Goal: Contribute content: Contribute content

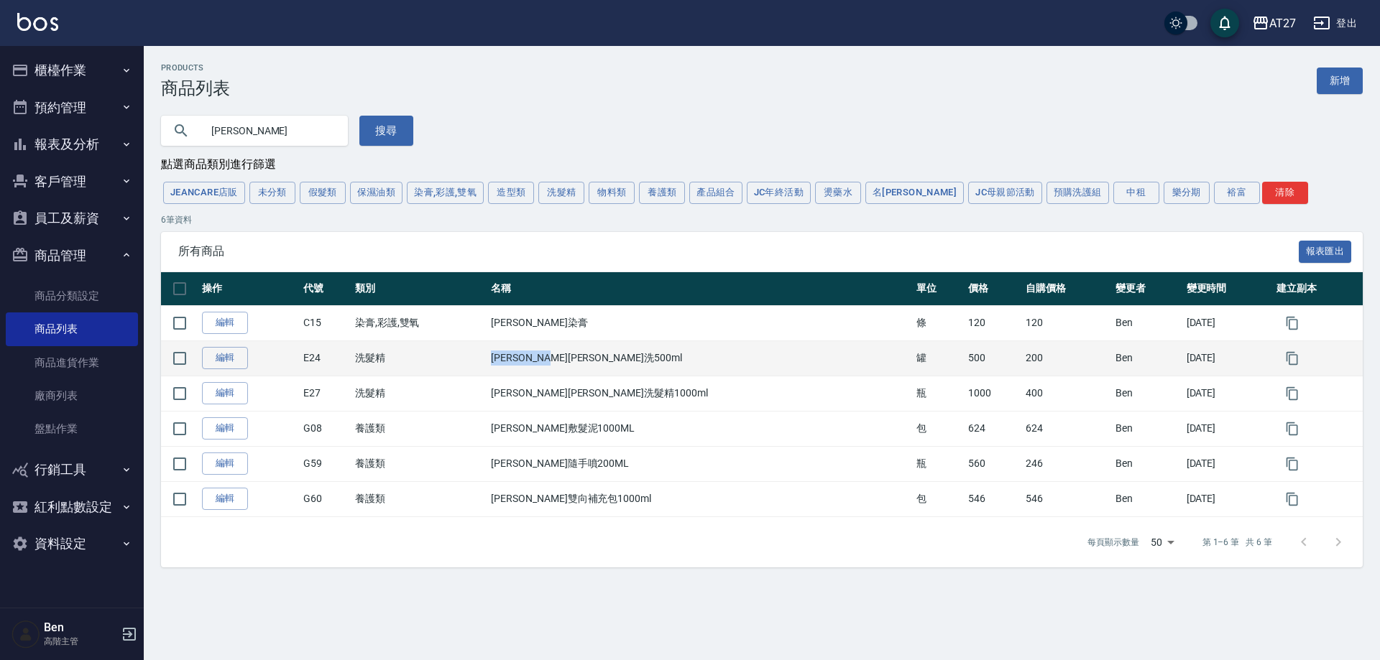
drag, startPoint x: 550, startPoint y: 360, endPoint x: 634, endPoint y: 360, distance: 84.1
click at [634, 360] on td "[PERSON_NAME][PERSON_NAME]洗500ml" at bounding box center [699, 358] width 425 height 35
copy td "[PERSON_NAME][PERSON_NAME]洗500ml"
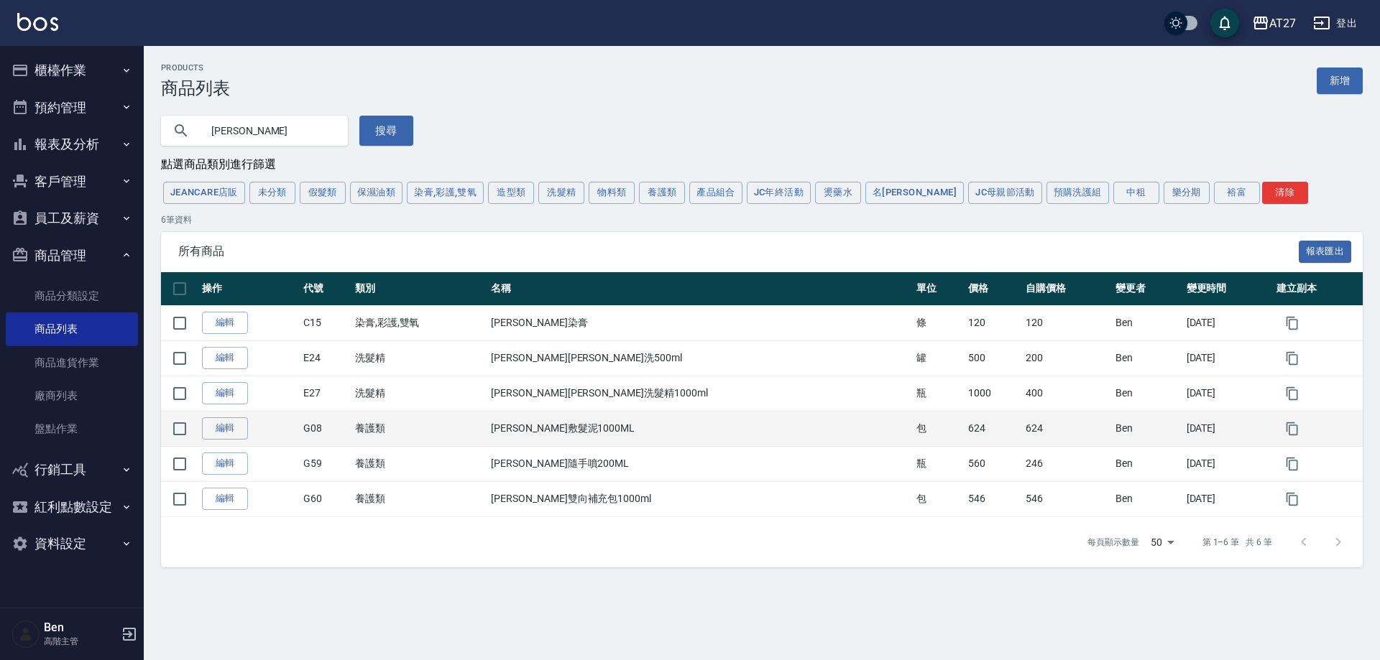
click at [698, 420] on td "[PERSON_NAME]敷髮泥1000ML" at bounding box center [699, 428] width 425 height 35
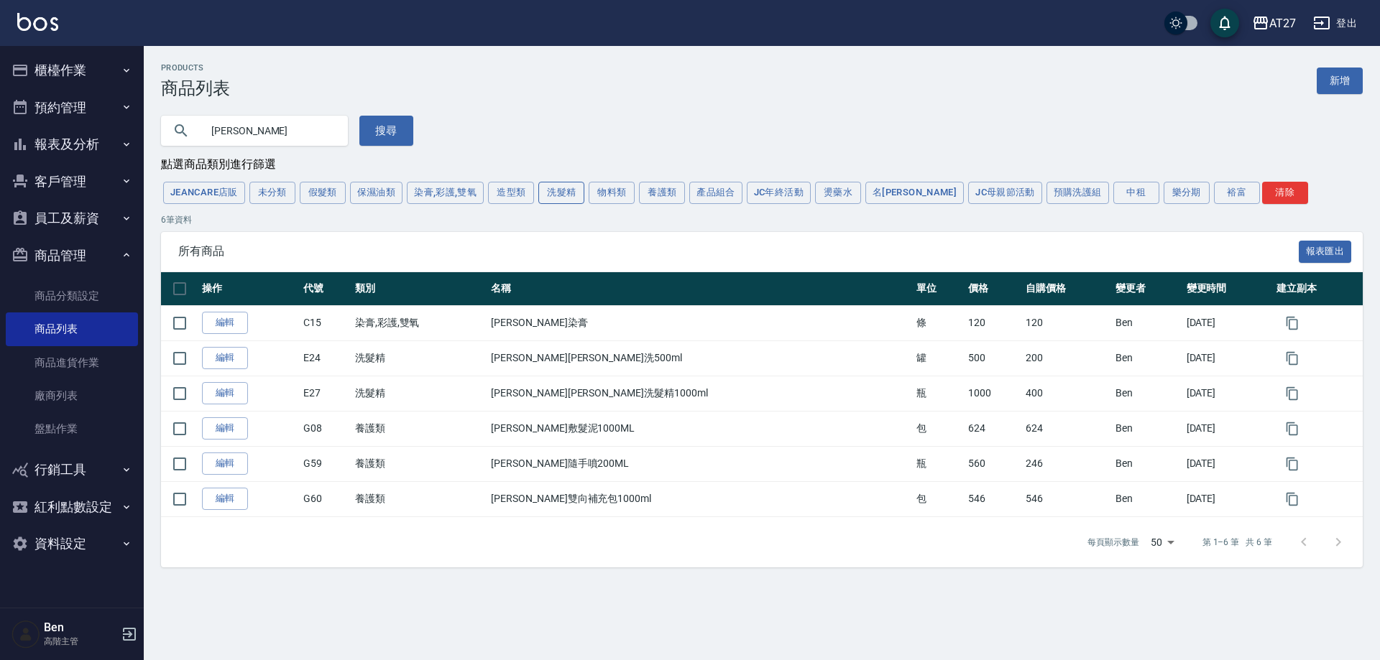
click at [548, 197] on button "洗髮精" at bounding box center [561, 193] width 46 height 22
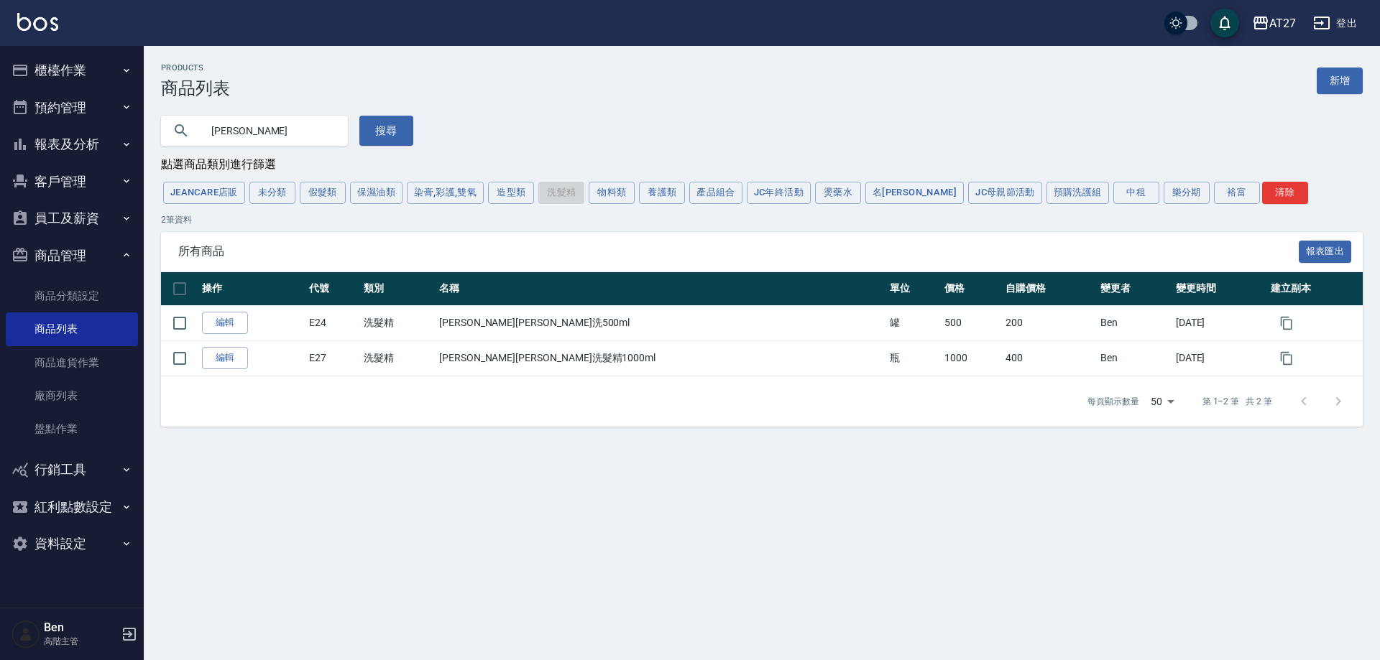
click at [248, 132] on input "[PERSON_NAME]" at bounding box center [268, 130] width 135 height 39
type input "華"
click at [376, 133] on button "搜尋" at bounding box center [386, 131] width 54 height 30
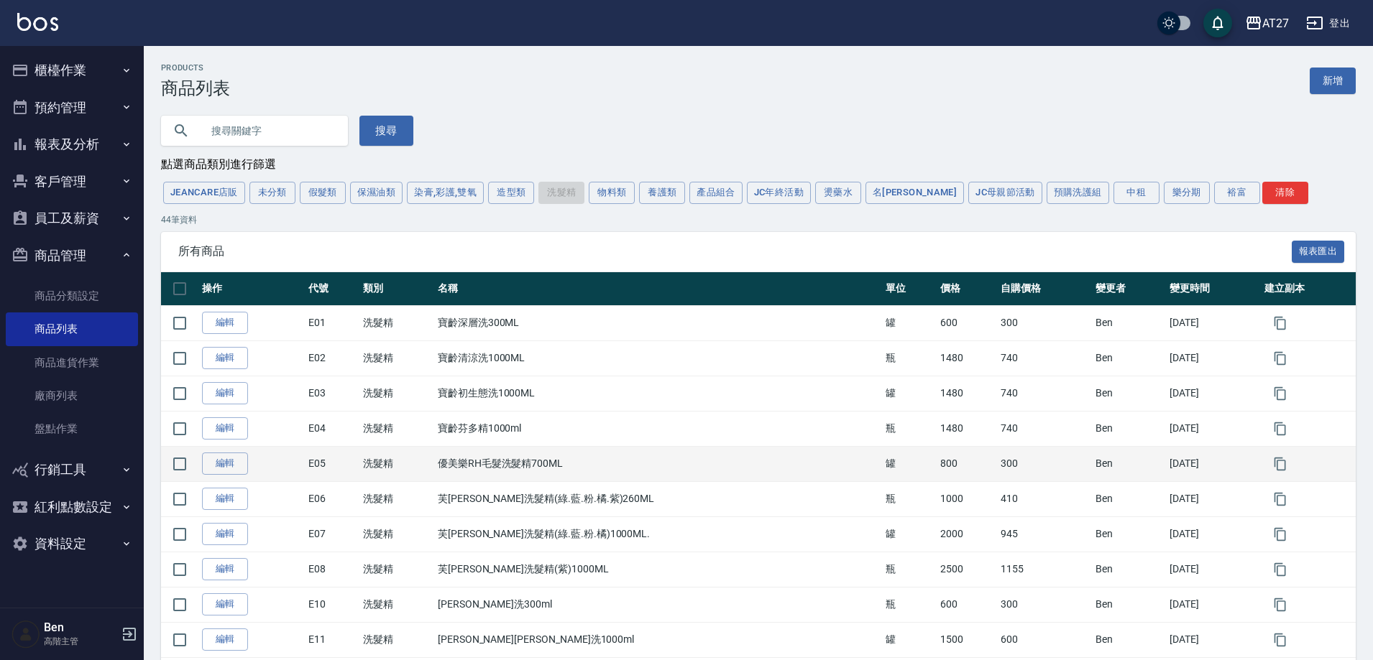
click at [716, 448] on td "優美樂RH毛髮洗髮精700ML" at bounding box center [658, 463] width 448 height 35
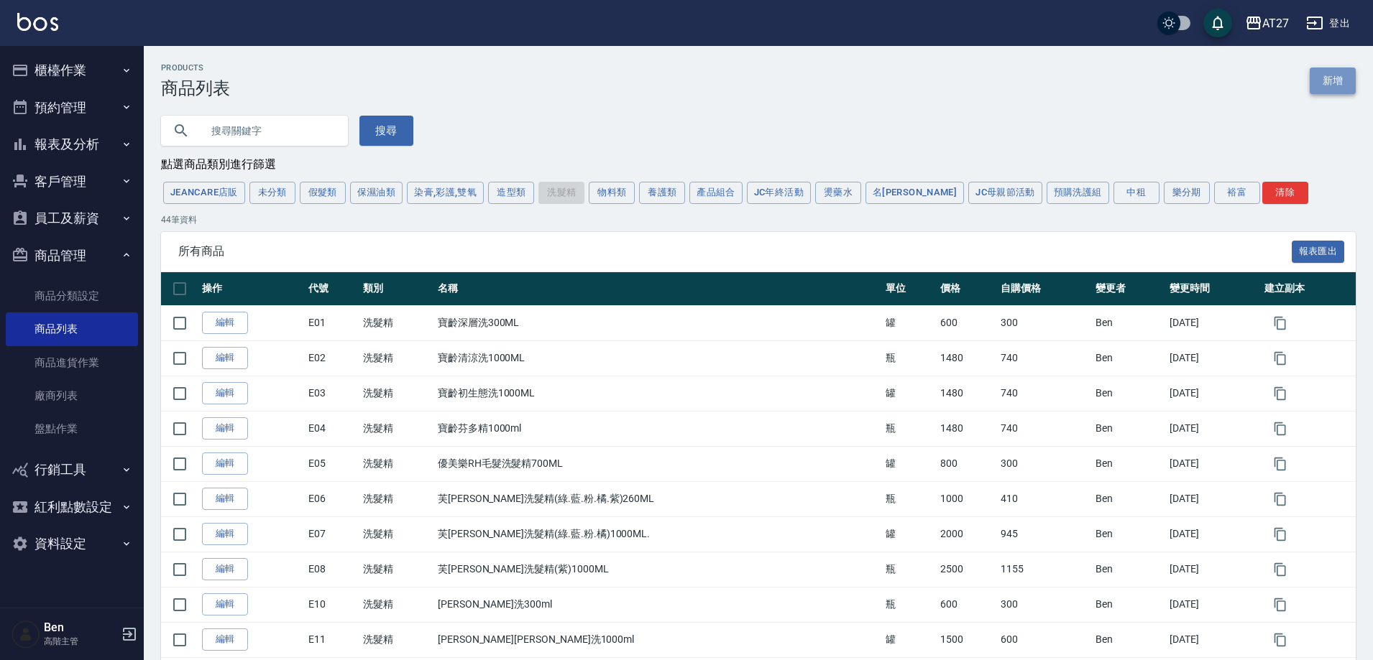
click at [1328, 77] on link "新增" at bounding box center [1332, 81] width 46 height 27
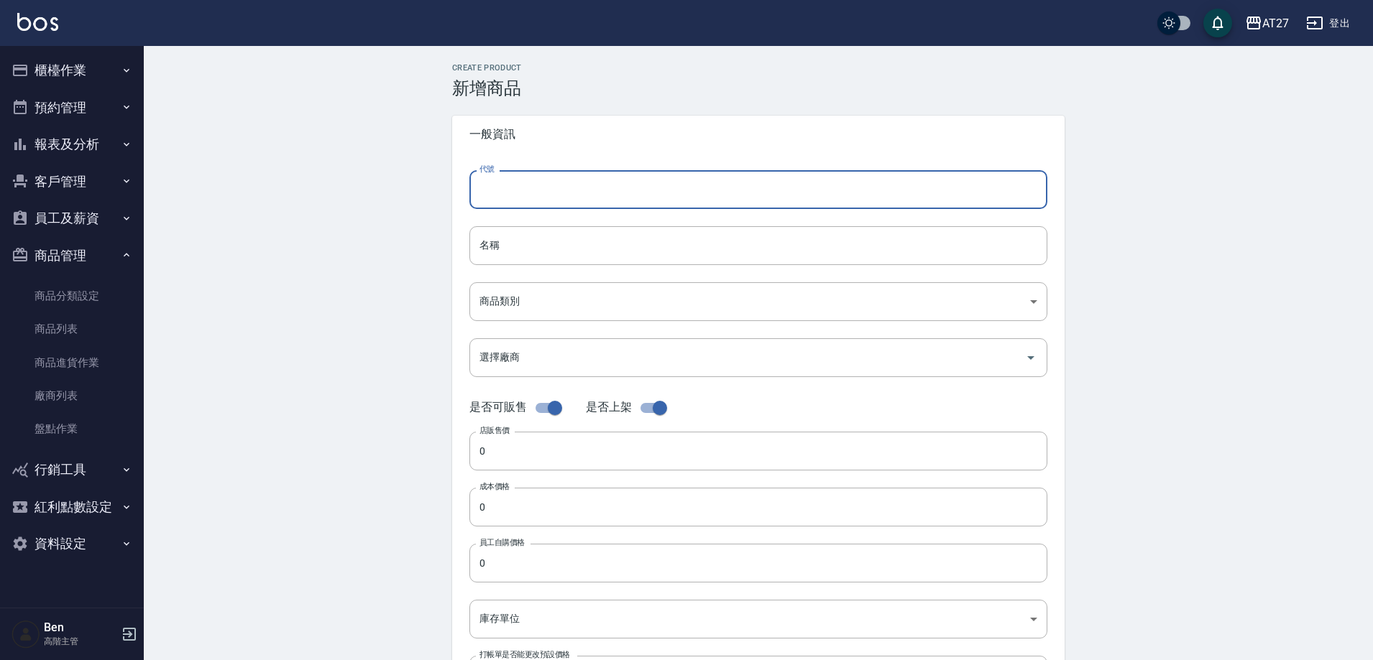
click at [525, 183] on input "代號" at bounding box center [758, 189] width 578 height 39
type input "ㄇ"
type input "S"
type input "E09"
click at [513, 257] on input "名稱" at bounding box center [758, 245] width 578 height 39
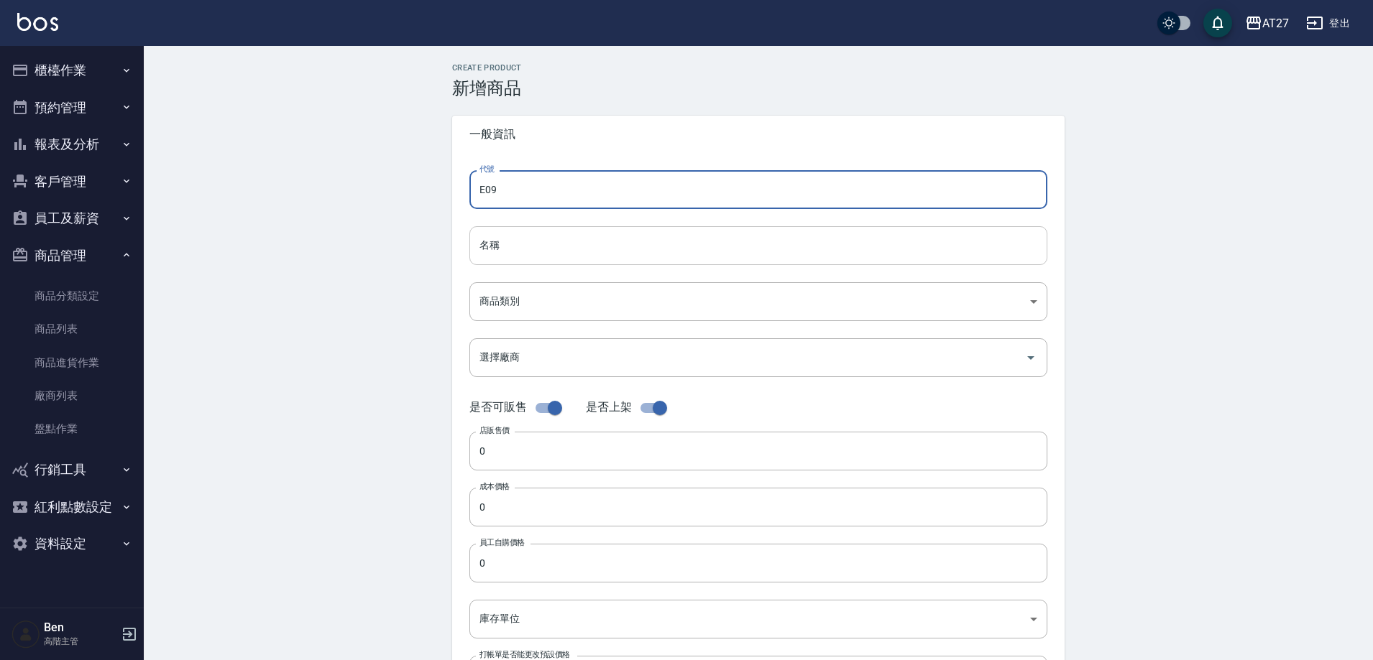
paste input "[PERSON_NAME][PERSON_NAME]洗500ml"
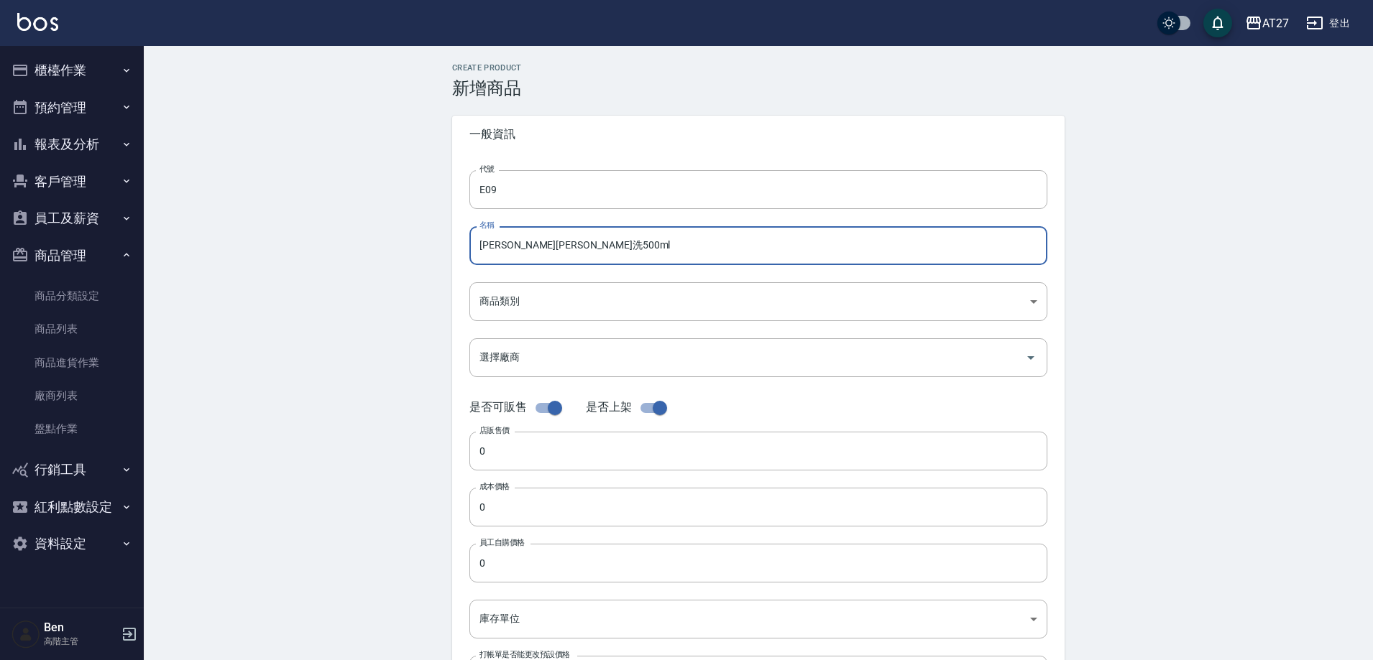
click at [547, 244] on input "[PERSON_NAME][PERSON_NAME]洗500ml" at bounding box center [758, 245] width 578 height 39
click at [535, 243] on input "[PERSON_NAME][PERSON_NAME]洗500ml" at bounding box center [758, 245] width 578 height 39
type input "[PERSON_NAME][PERSON_NAME]洗4000ml"
click at [514, 308] on body "AT27 登出 櫃檯作業 打帳單 帳單列表 掛單列表 座位開單 營業儀表板 現金收支登錄 高階收支登錄 材料自購登錄 每日結帳 排班表 現場電腦打卡 掃碼打卡…" at bounding box center [686, 496] width 1373 height 992
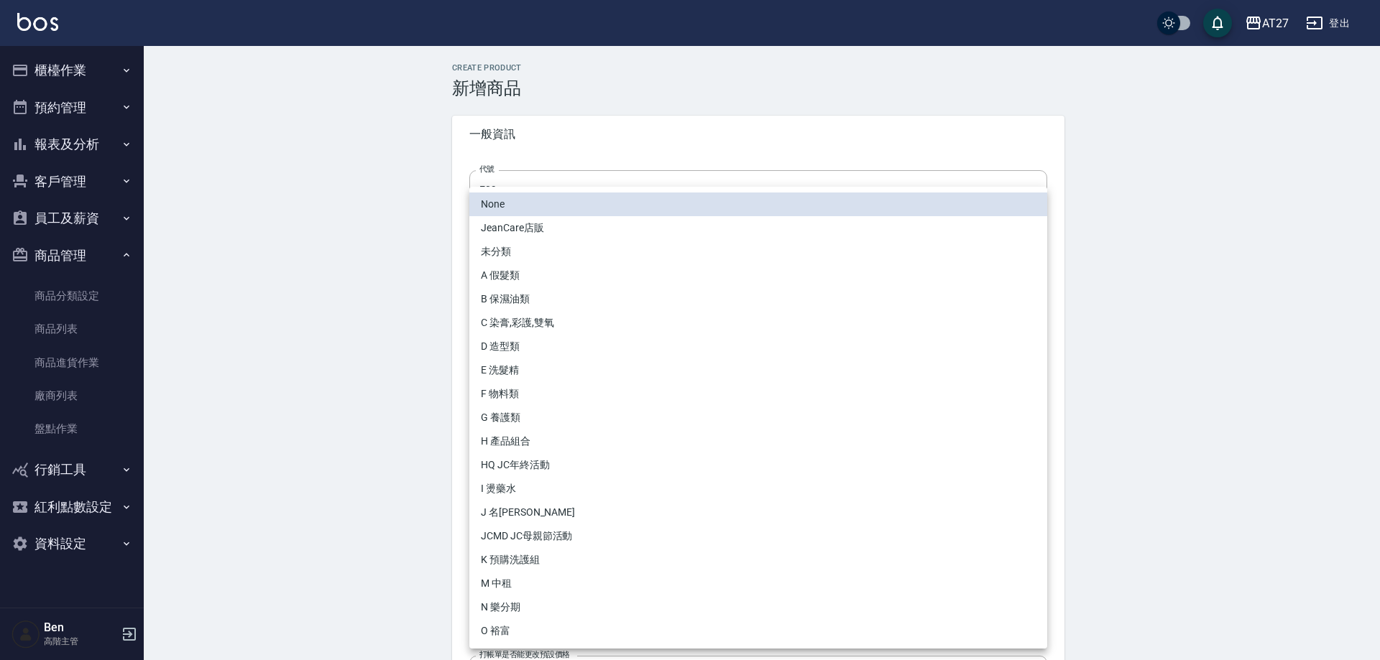
click at [556, 379] on li "E 洗髮精" at bounding box center [758, 371] width 578 height 24
type input "fc6820df-0d8b-424a-b6fd-73079fb6dbb3"
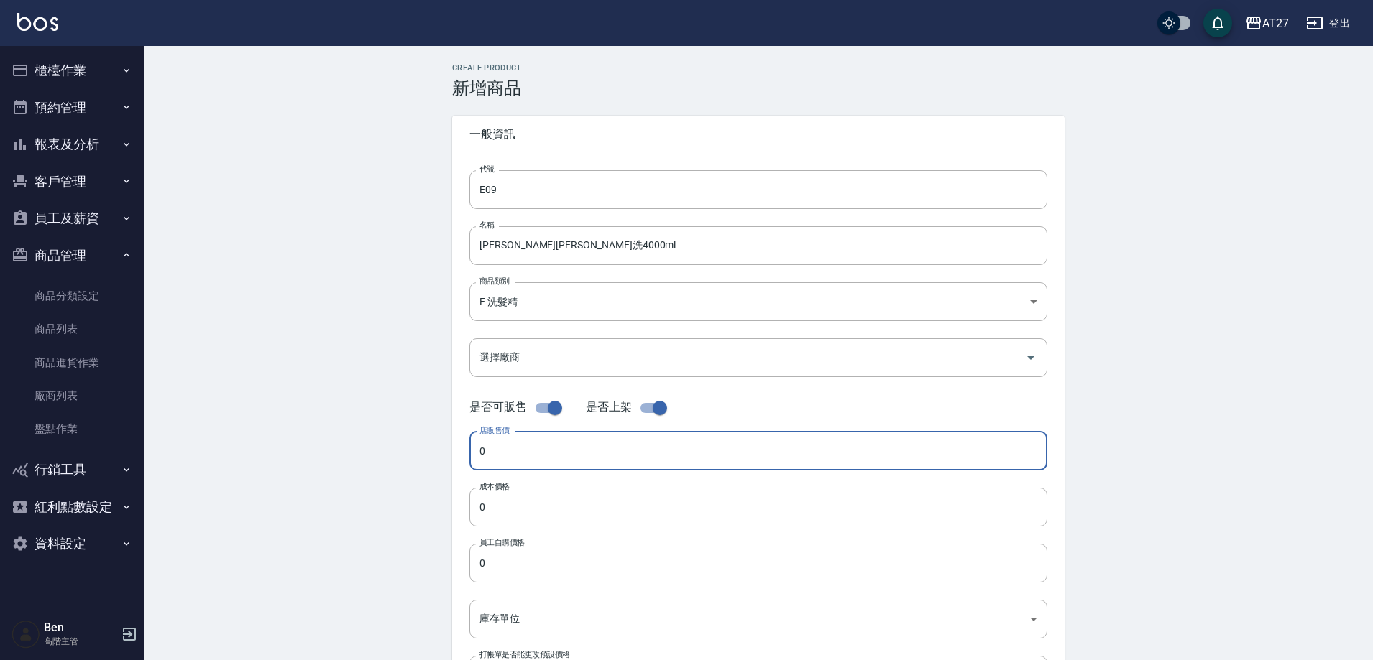
click at [524, 452] on input "0" at bounding box center [758, 451] width 578 height 39
drag, startPoint x: 565, startPoint y: 455, endPoint x: 428, endPoint y: 450, distance: 137.3
click at [428, 448] on div "Create Product 新增商品 一般資訊 代號 E09 代號 名稱 [PERSON_NAME][PERSON_NAME]洗4000ml 名稱 商品…" at bounding box center [758, 519] width 1229 height 946
type input "1176"
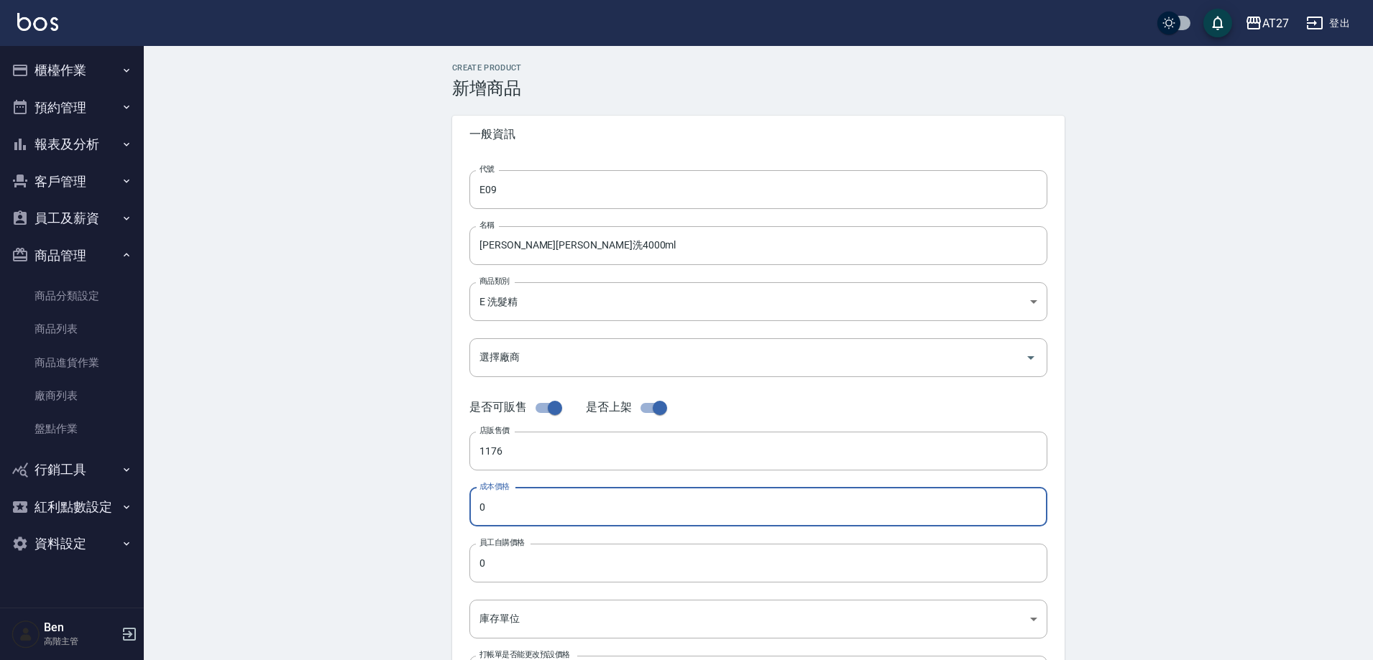
click at [558, 499] on input "0" at bounding box center [758, 507] width 578 height 39
paste input "1176"
type input "1176"
click at [550, 563] on input "0" at bounding box center [758, 563] width 578 height 39
paste input "1176"
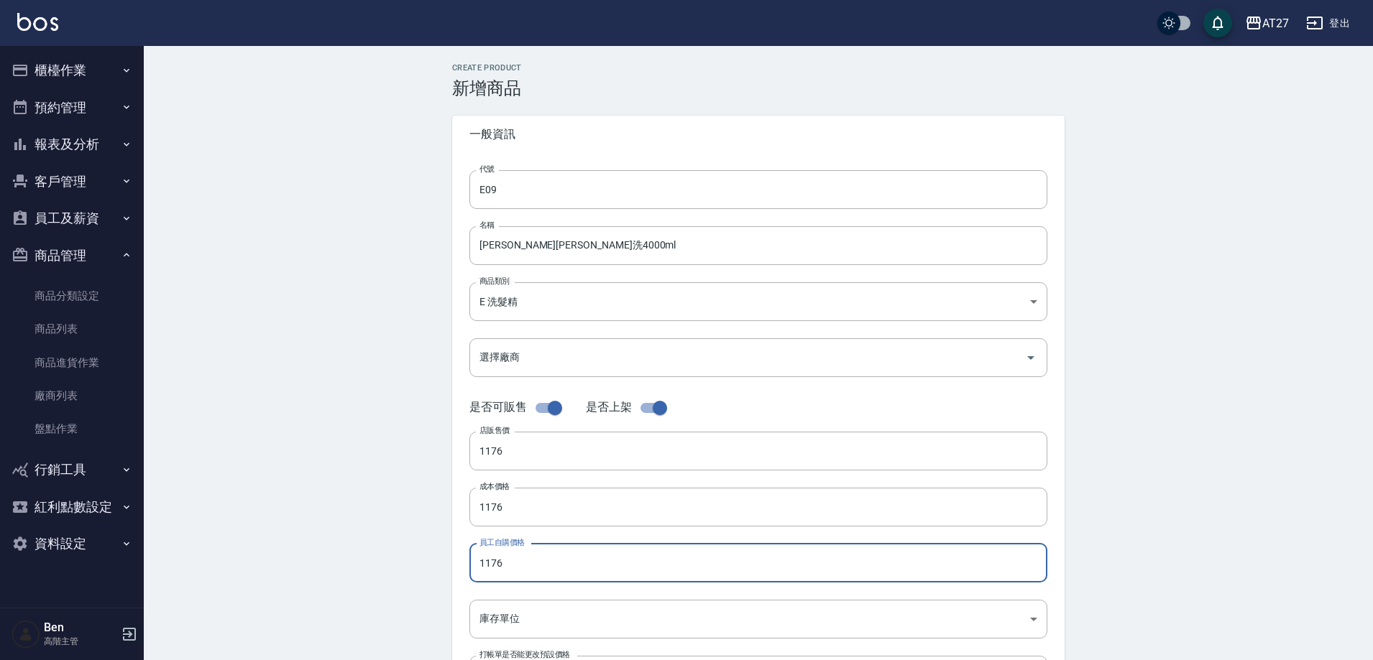
type input "1176"
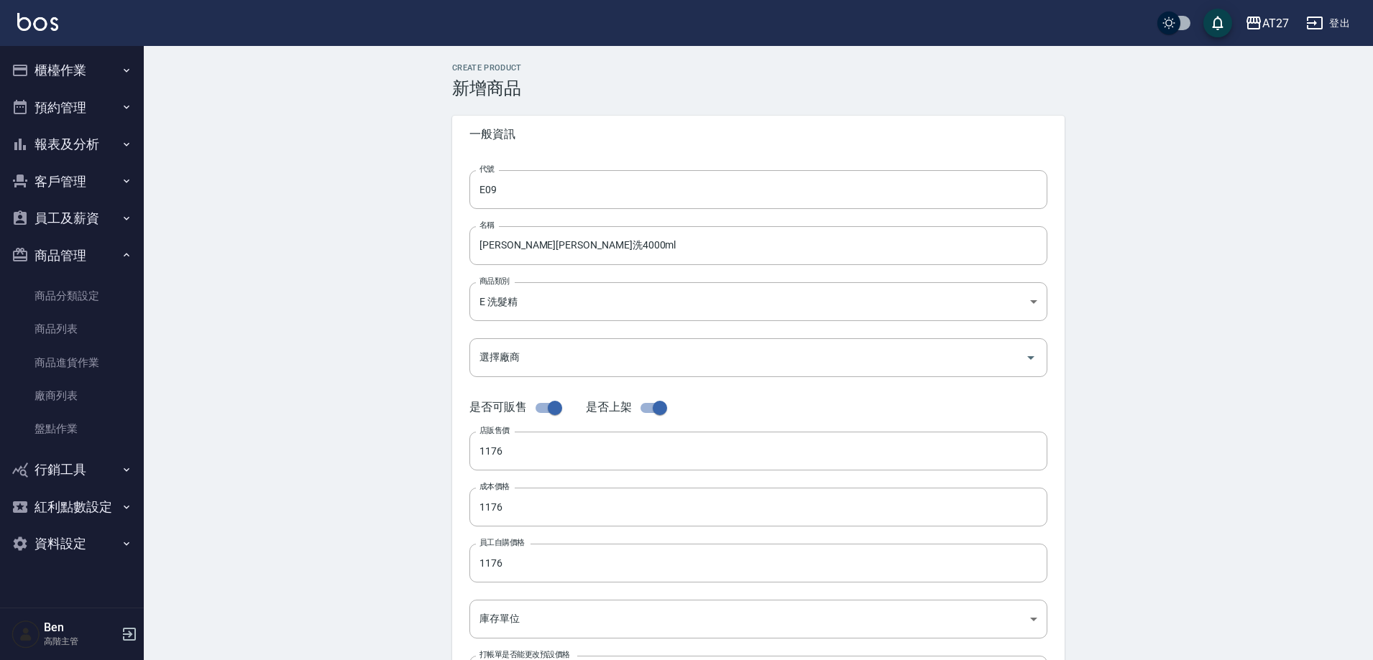
click at [527, 641] on div "代號 E09 代號 名稱 [PERSON_NAME][PERSON_NAME]洗4000ml 名稱 商品類別 E 洗髮精 fc6820df-0d8b-42…" at bounding box center [758, 441] width 612 height 576
click at [531, 620] on body "AT27 登出 櫃檯作業 打帳單 帳單列表 掛單列表 座位開單 營業儀表板 現金收支登錄 高階收支登錄 材料自購登錄 每日結帳 排班表 現場電腦打卡 掃碼打卡…" at bounding box center [690, 496] width 1380 height 992
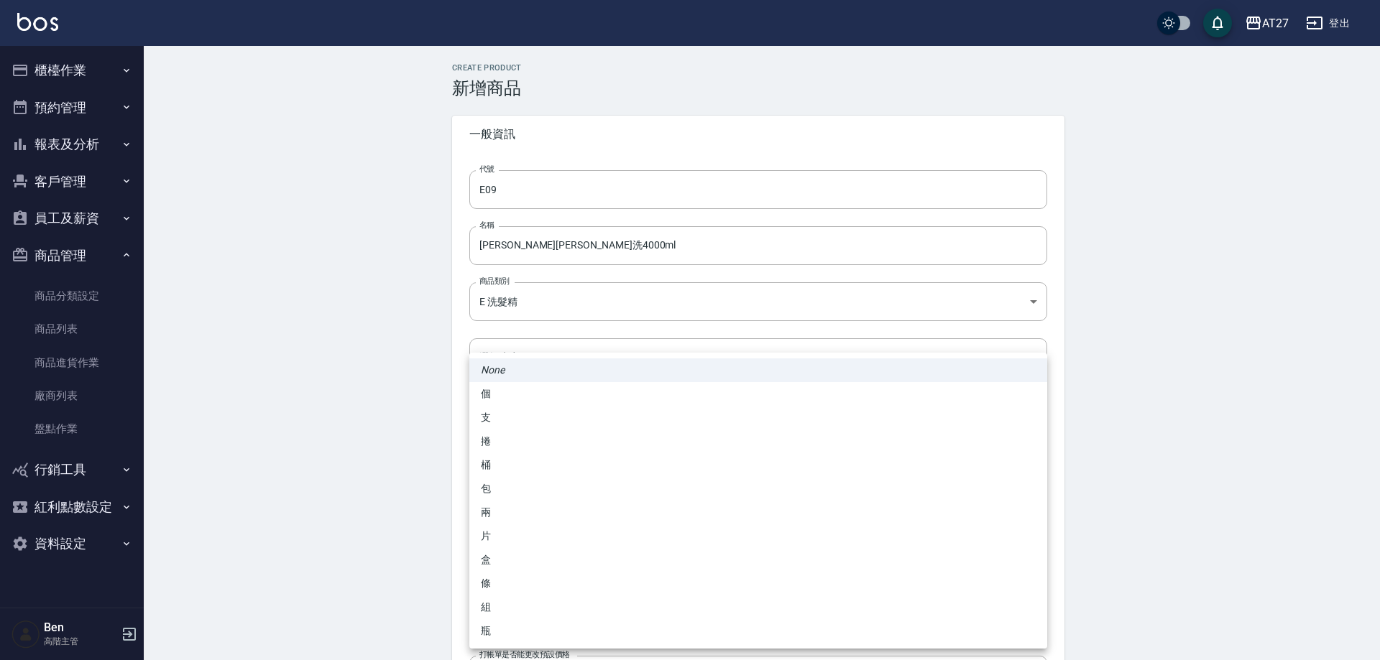
click at [517, 636] on li "瓶" at bounding box center [758, 631] width 578 height 24
type input "瓶"
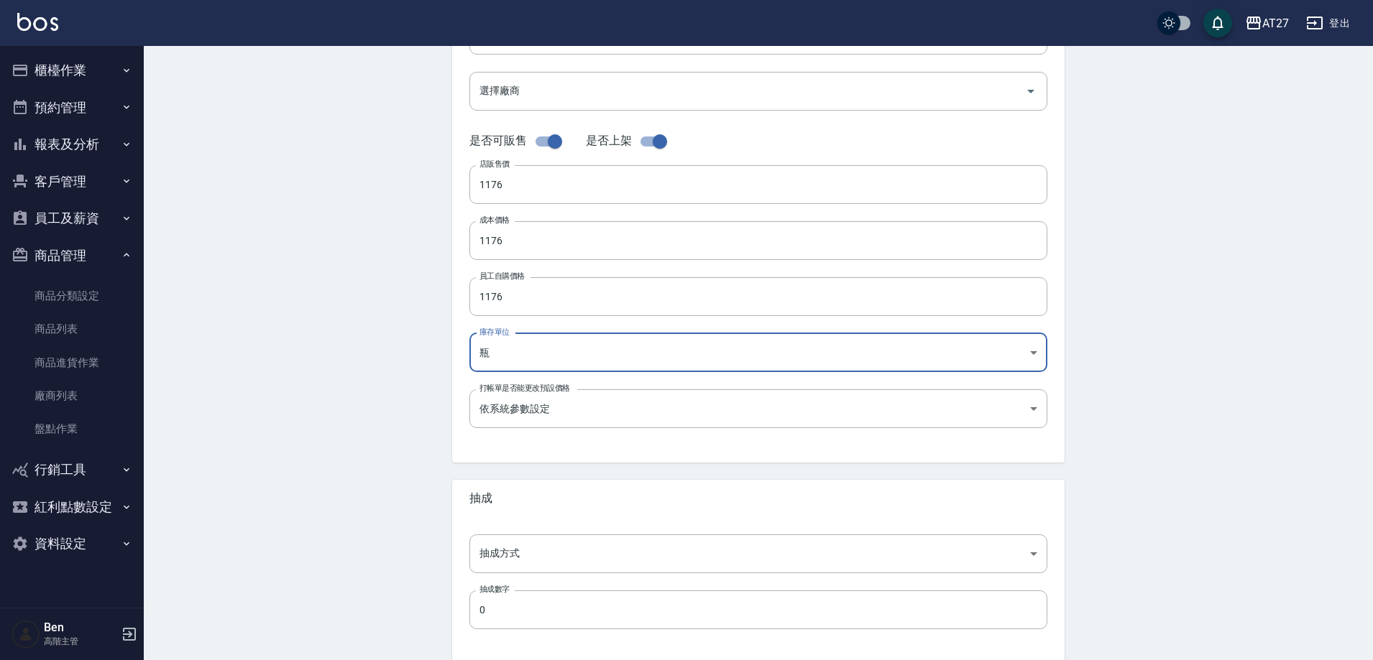
scroll to position [331, 0]
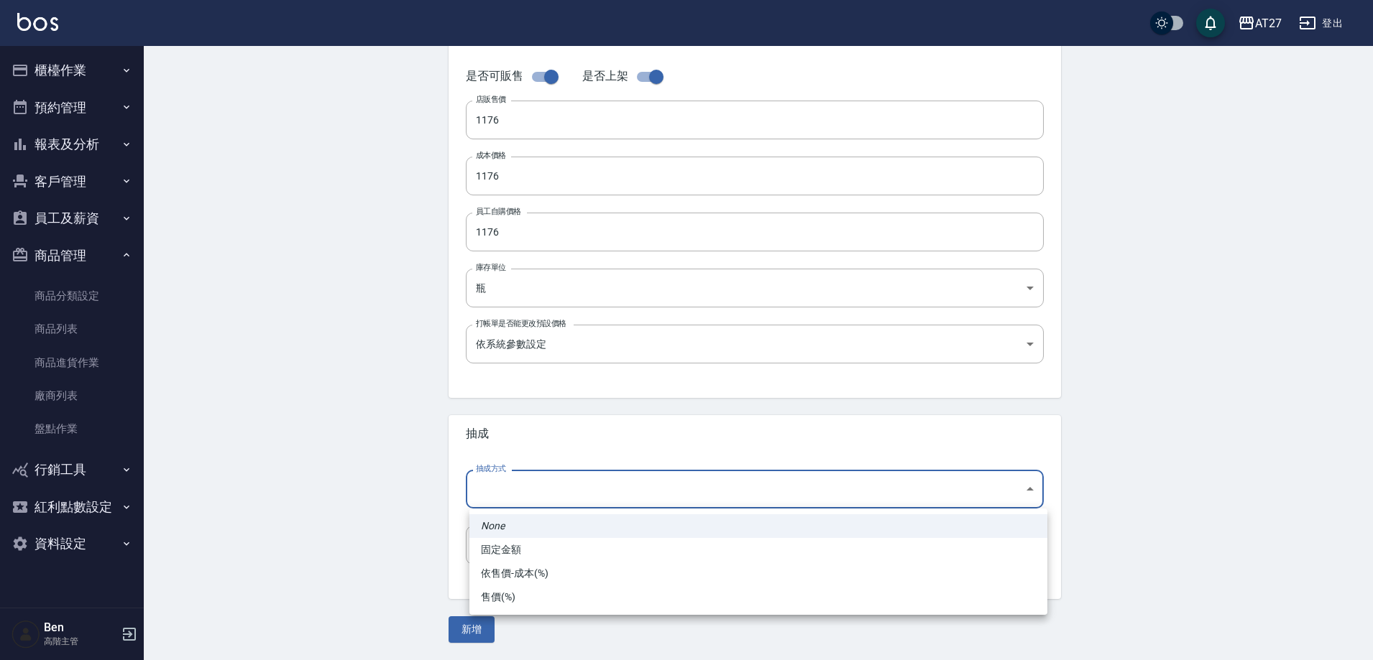
click at [557, 499] on body "AT27 登出 櫃檯作業 打帳單 帳單列表 掛單列表 座位開單 營業儀表板 現金收支登錄 高階收支登錄 材料自購登錄 每日結帳 排班表 現場電腦打卡 掃碼打卡…" at bounding box center [686, 165] width 1373 height 992
click at [553, 571] on li "依售價-成本(%)" at bounding box center [758, 574] width 578 height 24
type input "byCost"
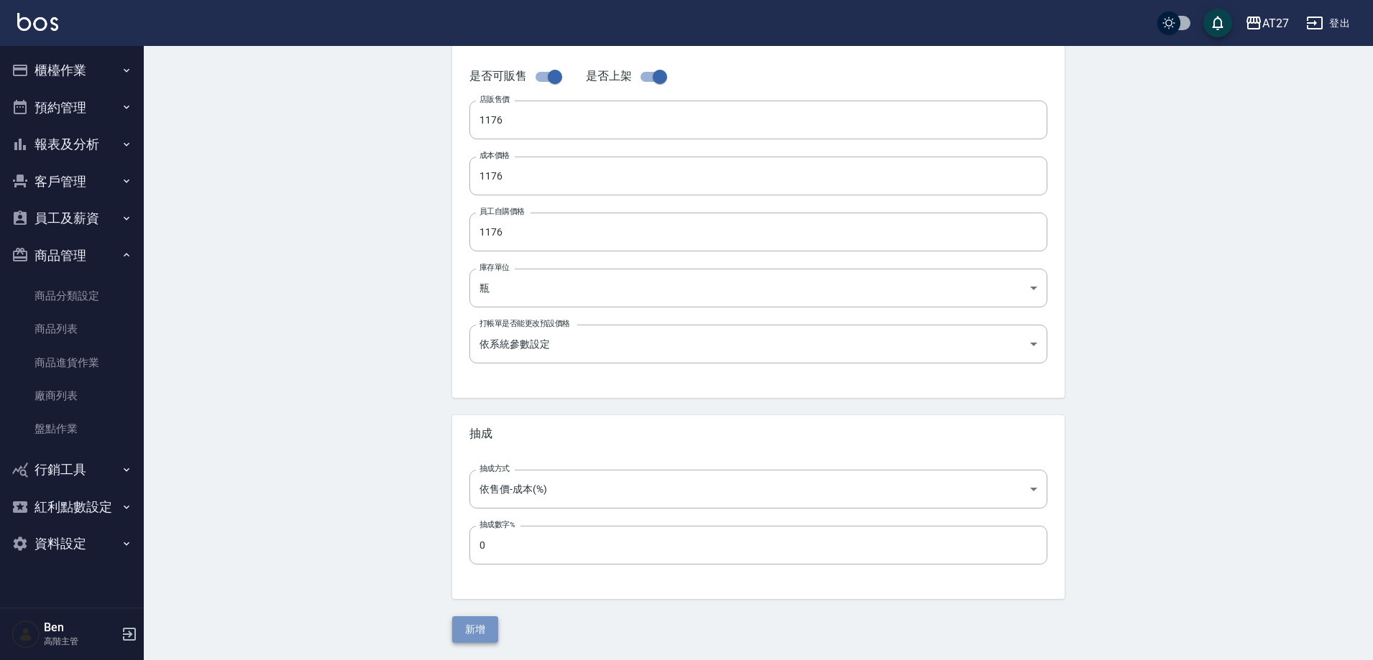
click at [472, 630] on button "新增" at bounding box center [475, 630] width 46 height 27
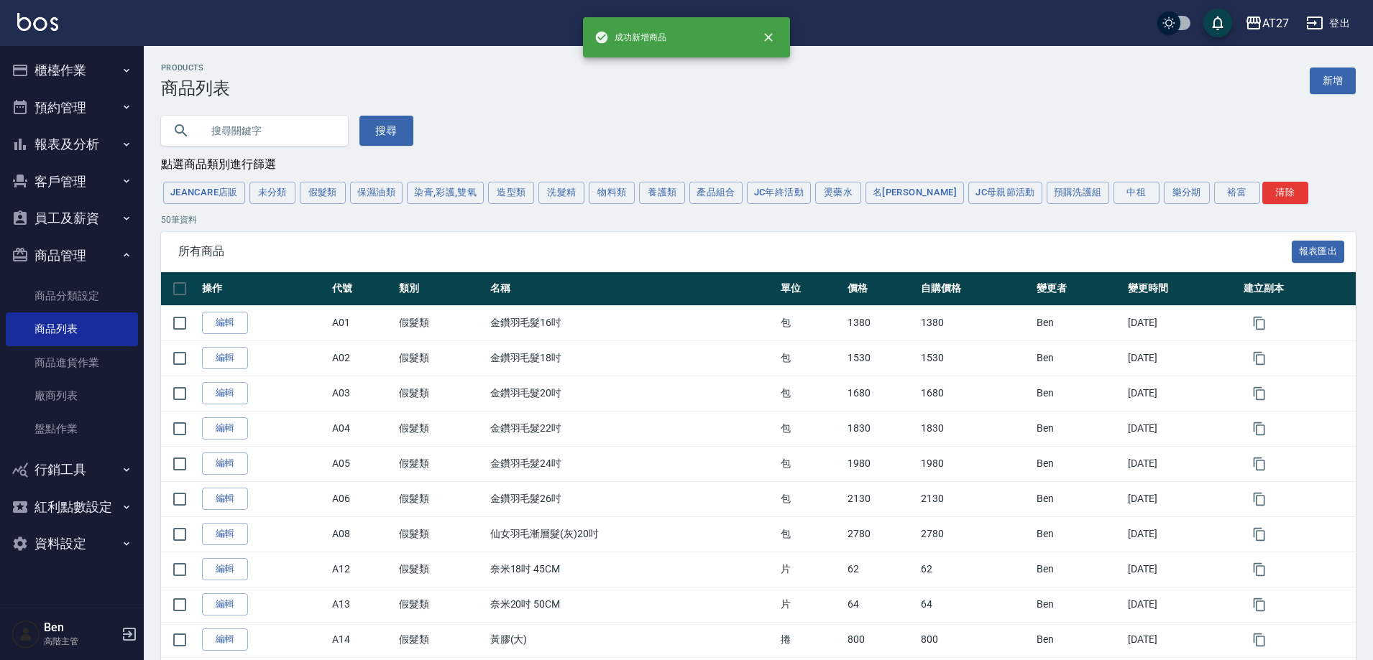
click at [561, 188] on button "洗髮精" at bounding box center [561, 193] width 46 height 22
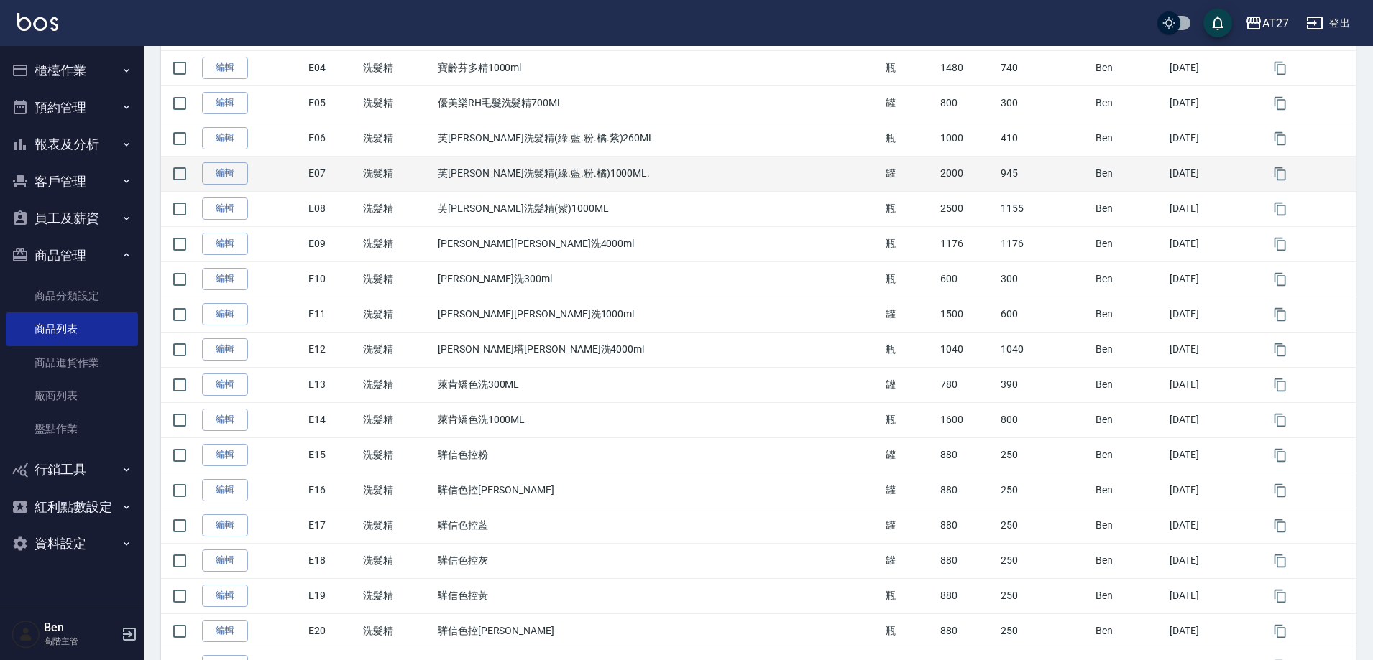
scroll to position [359, 0]
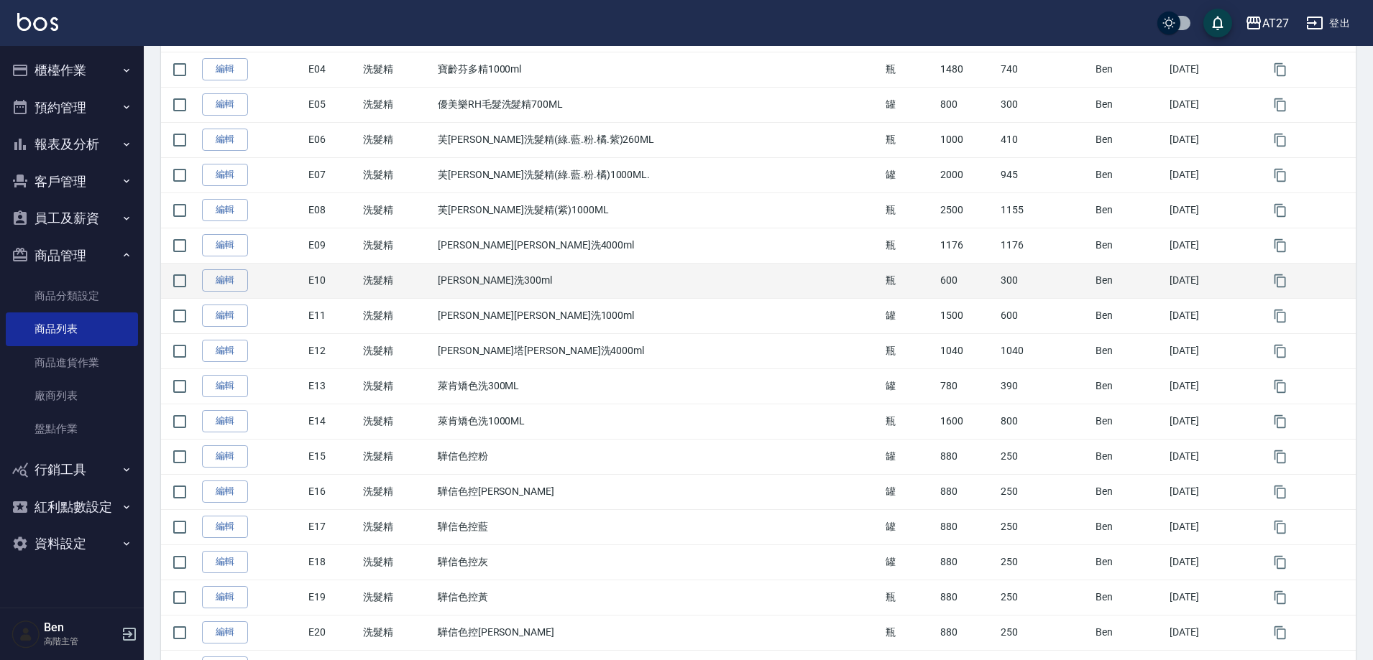
click at [882, 275] on td "瓶" at bounding box center [909, 280] width 55 height 35
